Goal: Transaction & Acquisition: Purchase product/service

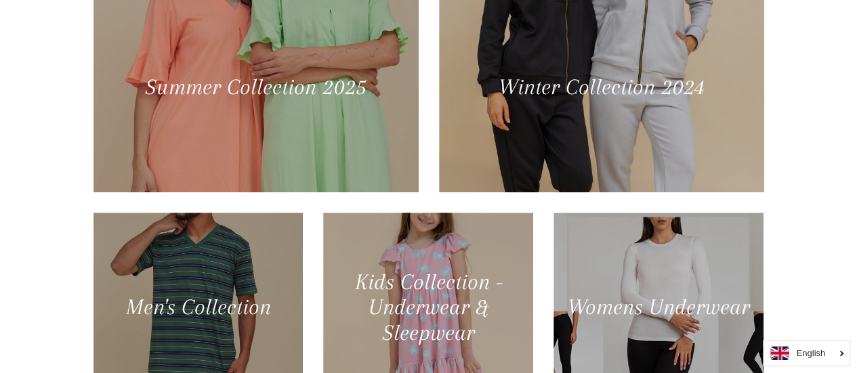
scroll to position [542, 0]
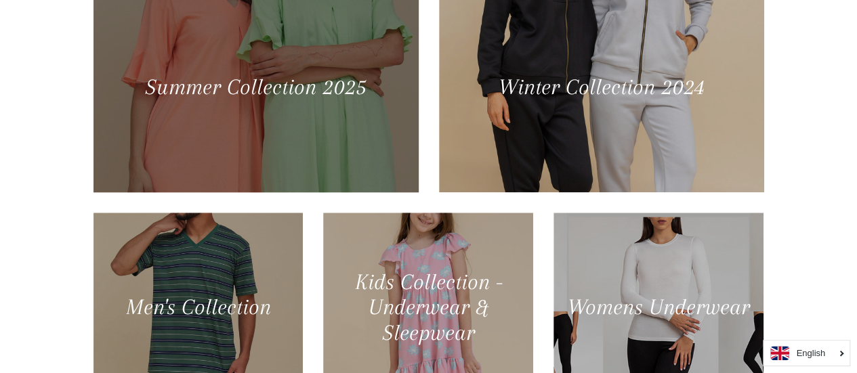
click at [305, 93] on div at bounding box center [255, 87] width 334 height 216
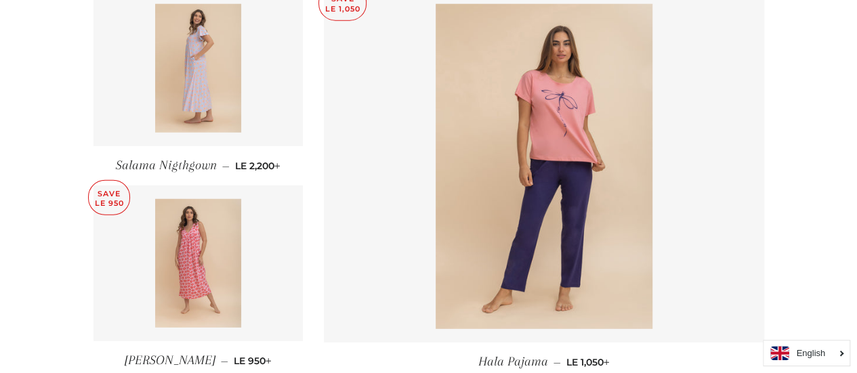
scroll to position [1828, 0]
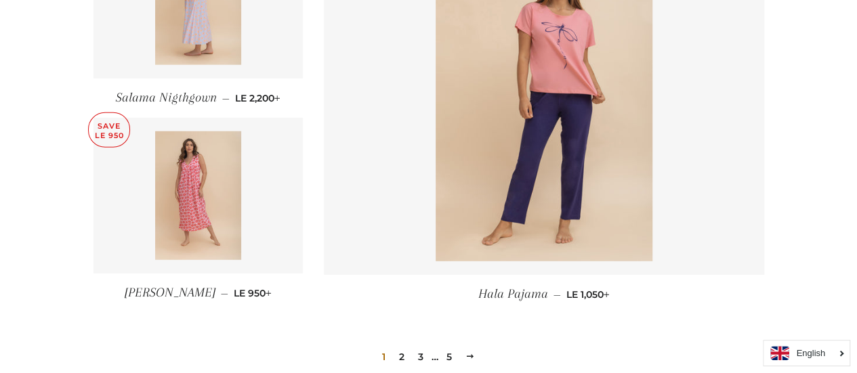
click at [402, 360] on link "2" at bounding box center [401, 357] width 16 height 20
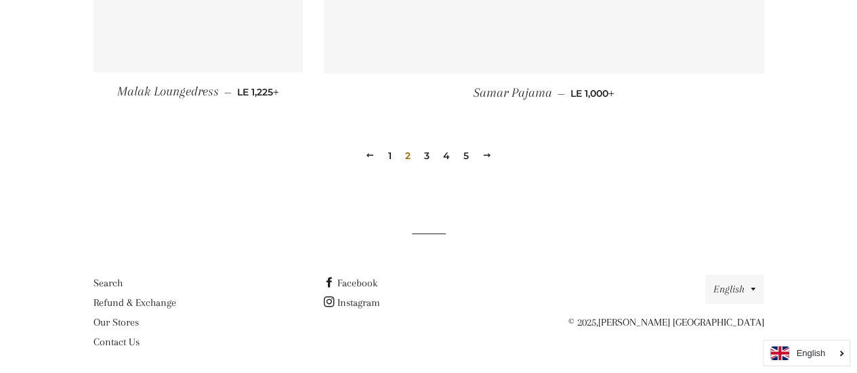
scroll to position [2031, 0]
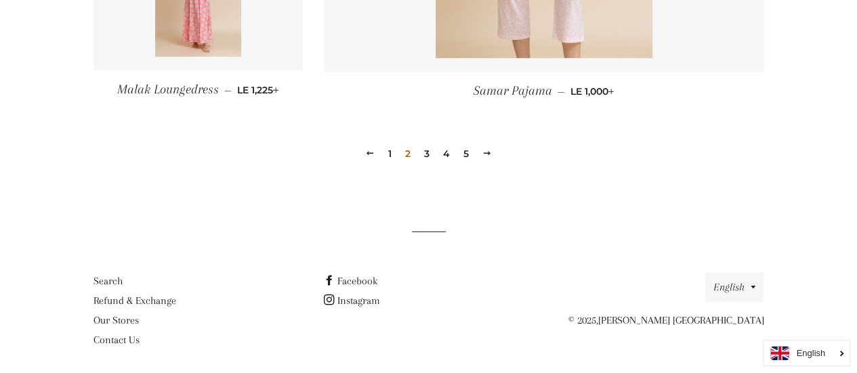
click at [425, 154] on link "3" at bounding box center [426, 154] width 16 height 20
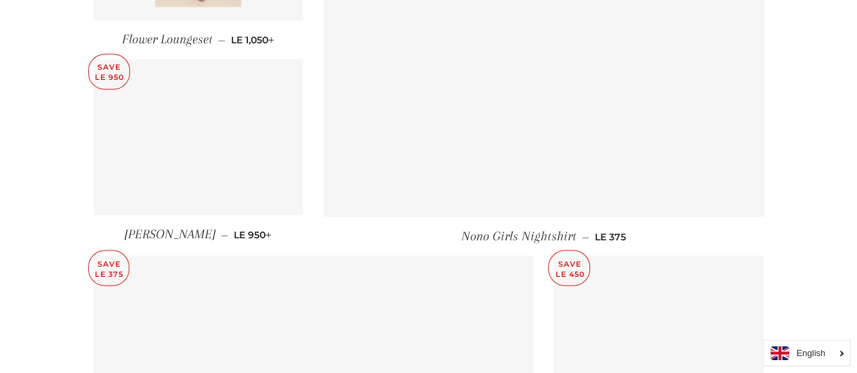
scroll to position [1083, 0]
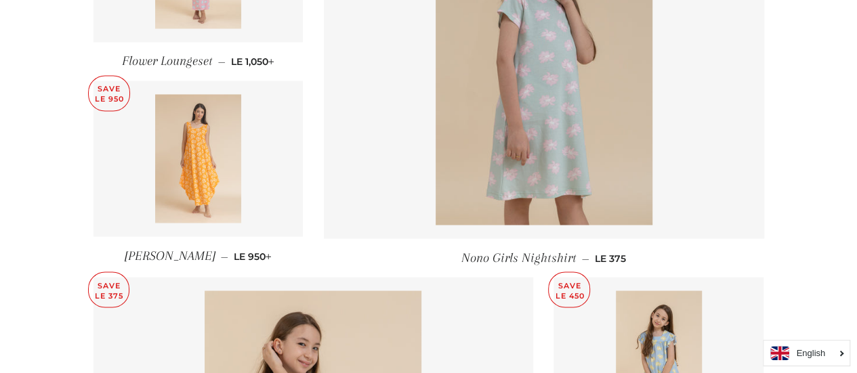
click at [210, 181] on img at bounding box center [198, 158] width 86 height 129
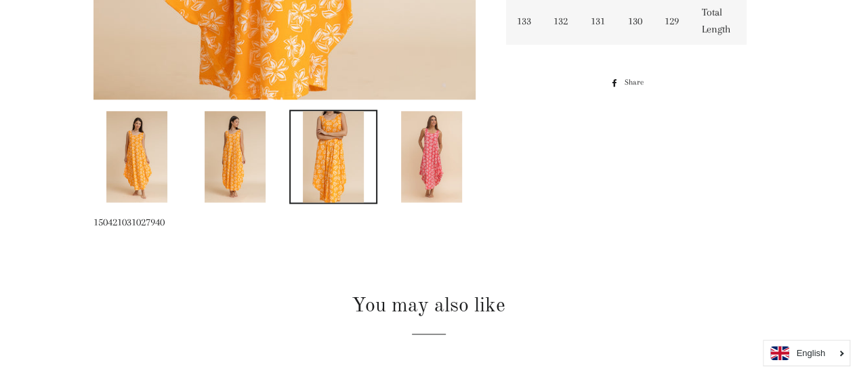
scroll to position [677, 0]
